Goal: Task Accomplishment & Management: Manage account settings

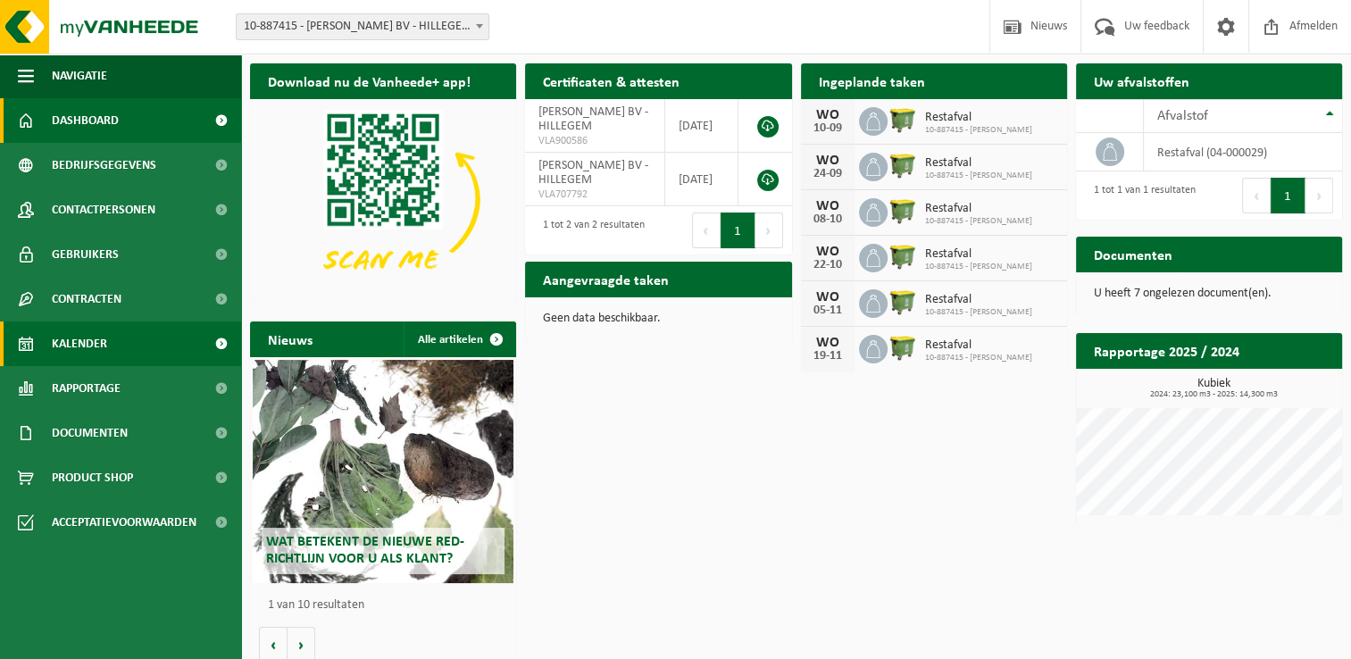
click at [116, 353] on link "Kalender" at bounding box center [120, 344] width 241 height 45
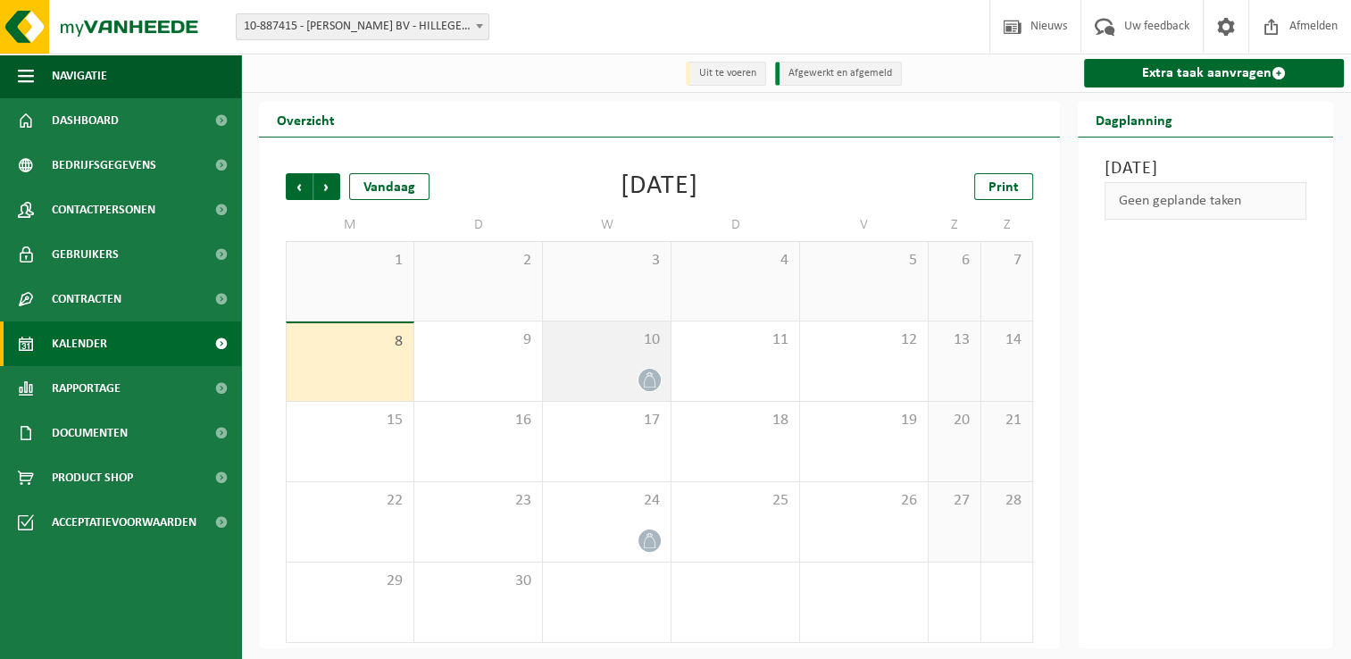
click at [654, 380] on icon at bounding box center [649, 379] width 15 height 15
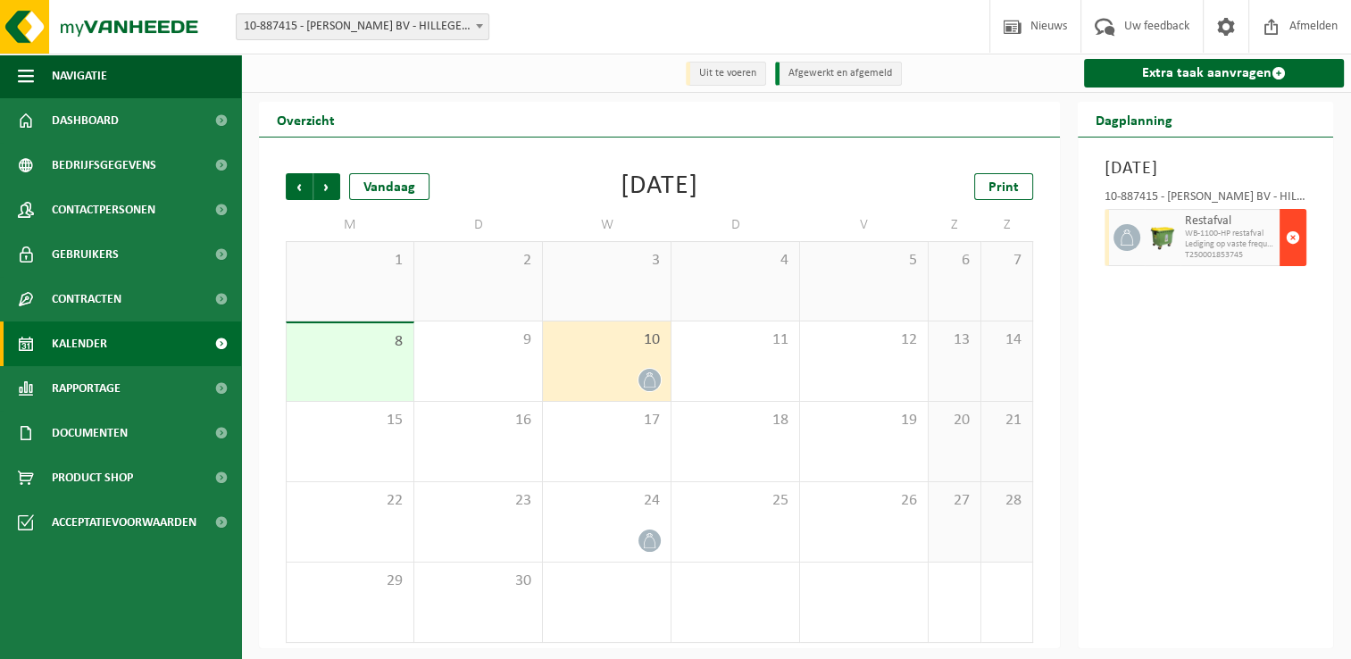
click at [1295, 255] on span "button" at bounding box center [1293, 238] width 14 height 36
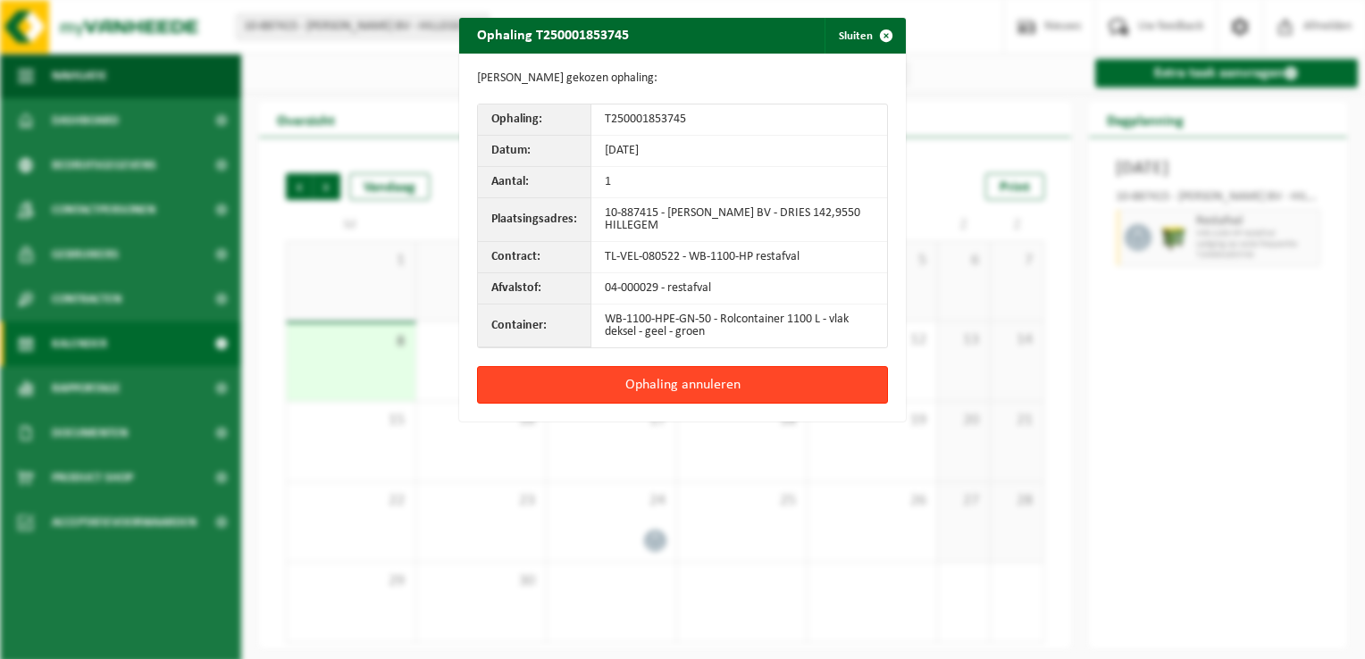
click at [799, 384] on button "Ophaling annuleren" at bounding box center [682, 385] width 411 height 38
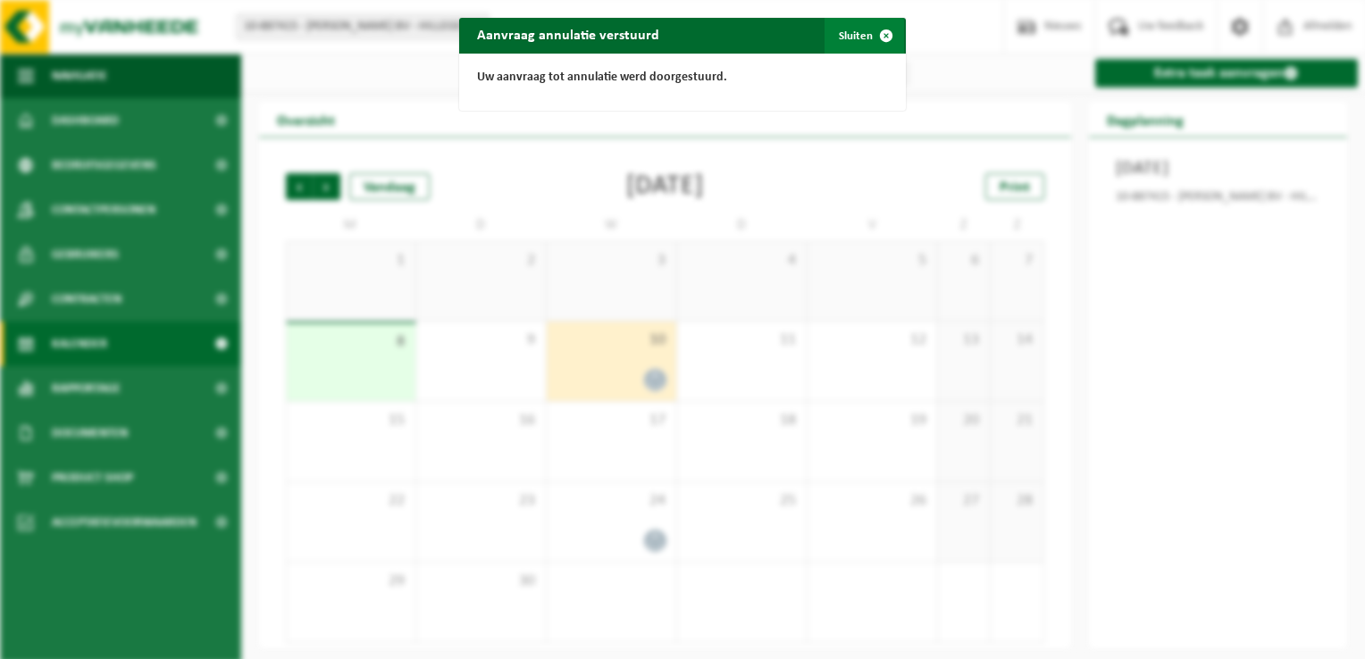
click at [875, 33] on span "button" at bounding box center [886, 36] width 36 height 36
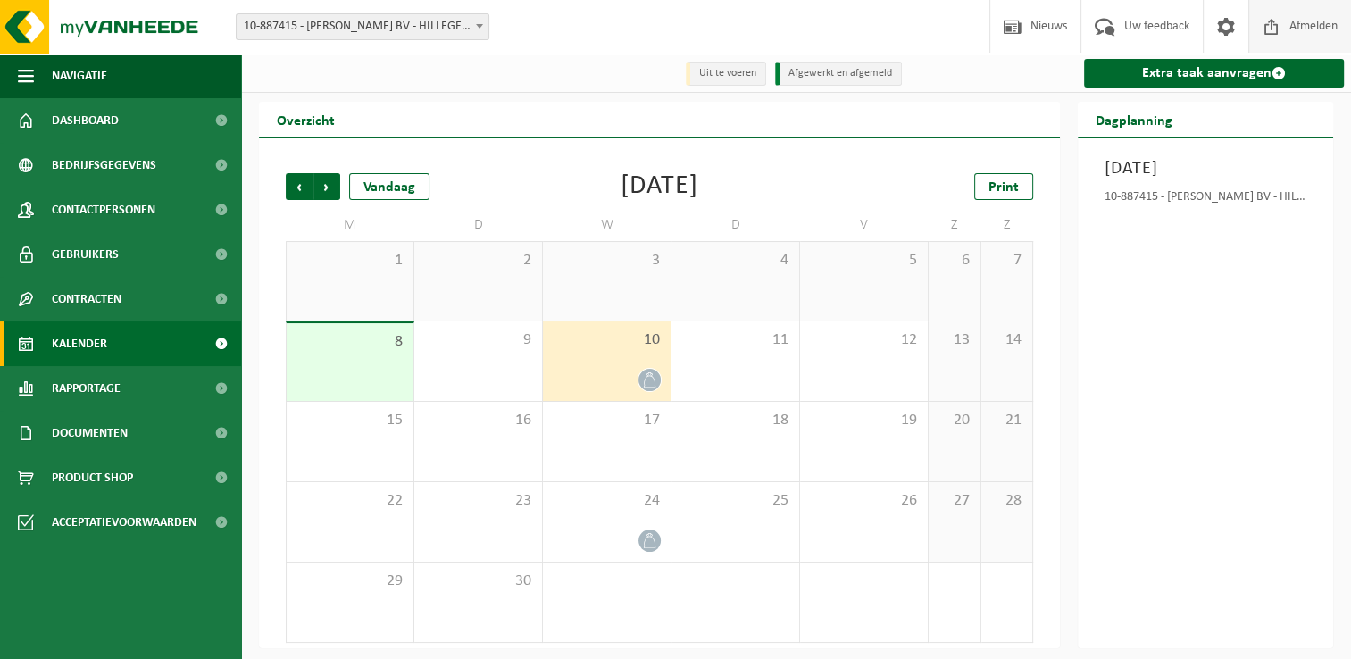
click at [1275, 26] on span at bounding box center [1271, 26] width 27 height 53
